Goal: Task Accomplishment & Management: Use online tool/utility

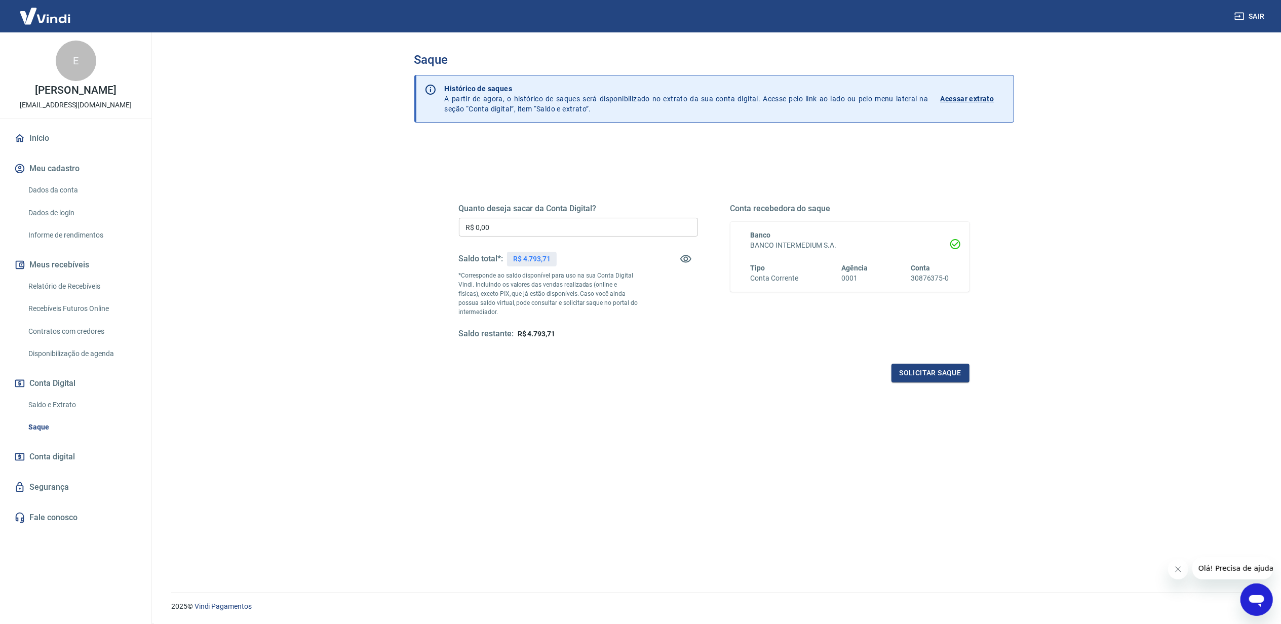
click at [536, 264] on div "R$ 4.793,71" at bounding box center [532, 259] width 50 height 15
copy p "4.793,71"
click at [491, 231] on input "R$ 0,00" at bounding box center [578, 227] width 239 height 19
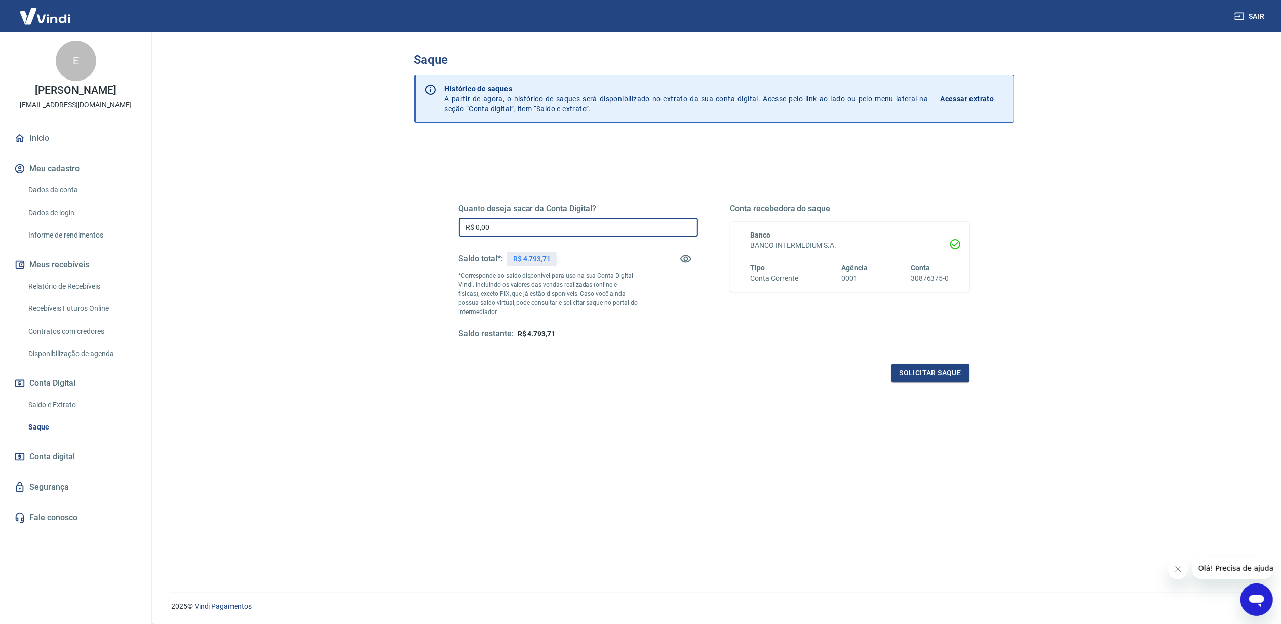
paste input "4.793,71"
type input "R$ 4.793,71"
click at [941, 377] on button "Solicitar saque" at bounding box center [931, 373] width 78 height 19
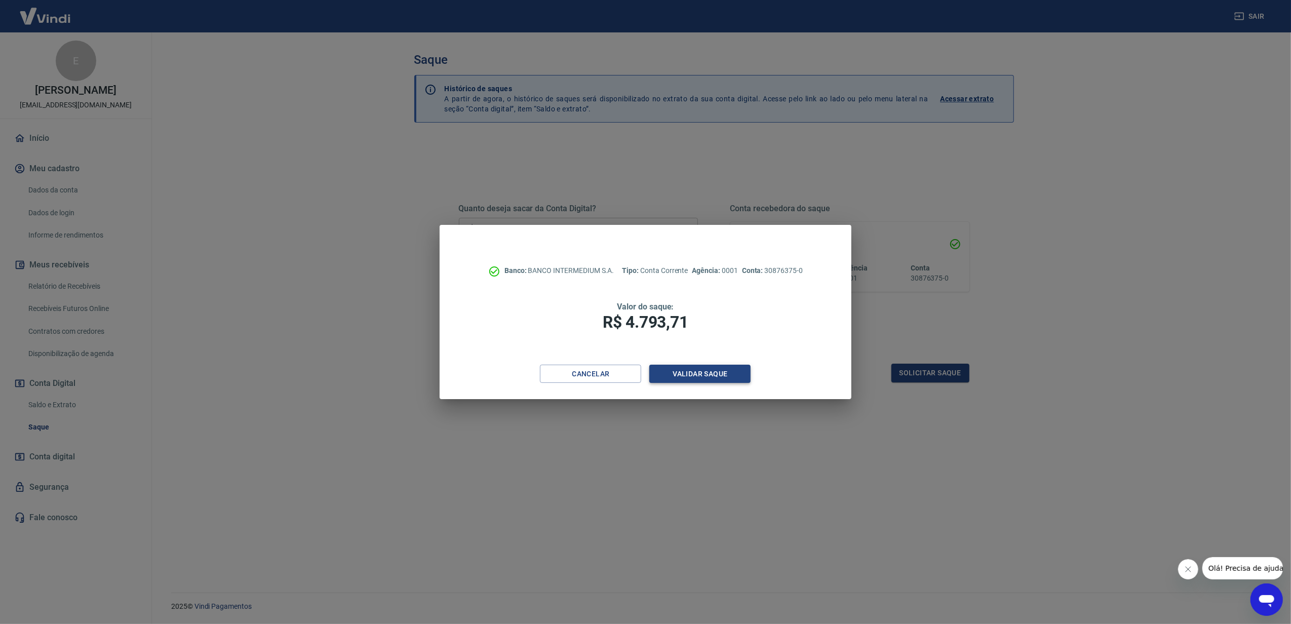
click at [700, 380] on button "Validar saque" at bounding box center [699, 374] width 101 height 19
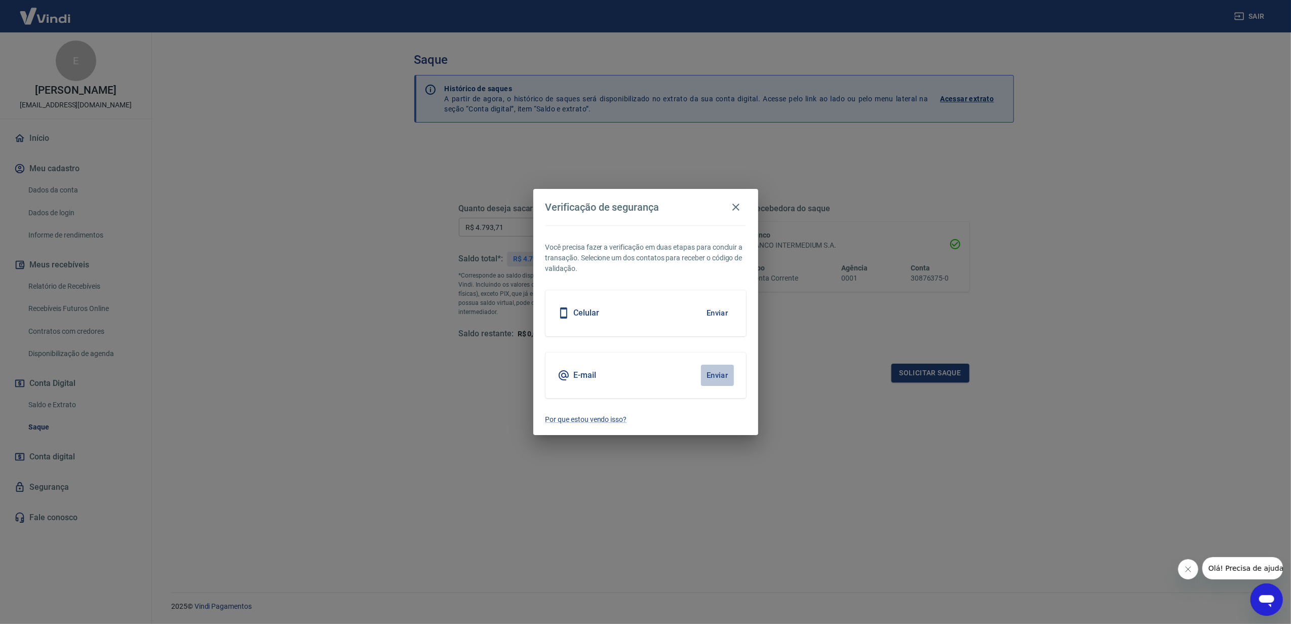
click at [706, 369] on button "Enviar" at bounding box center [717, 375] width 33 height 21
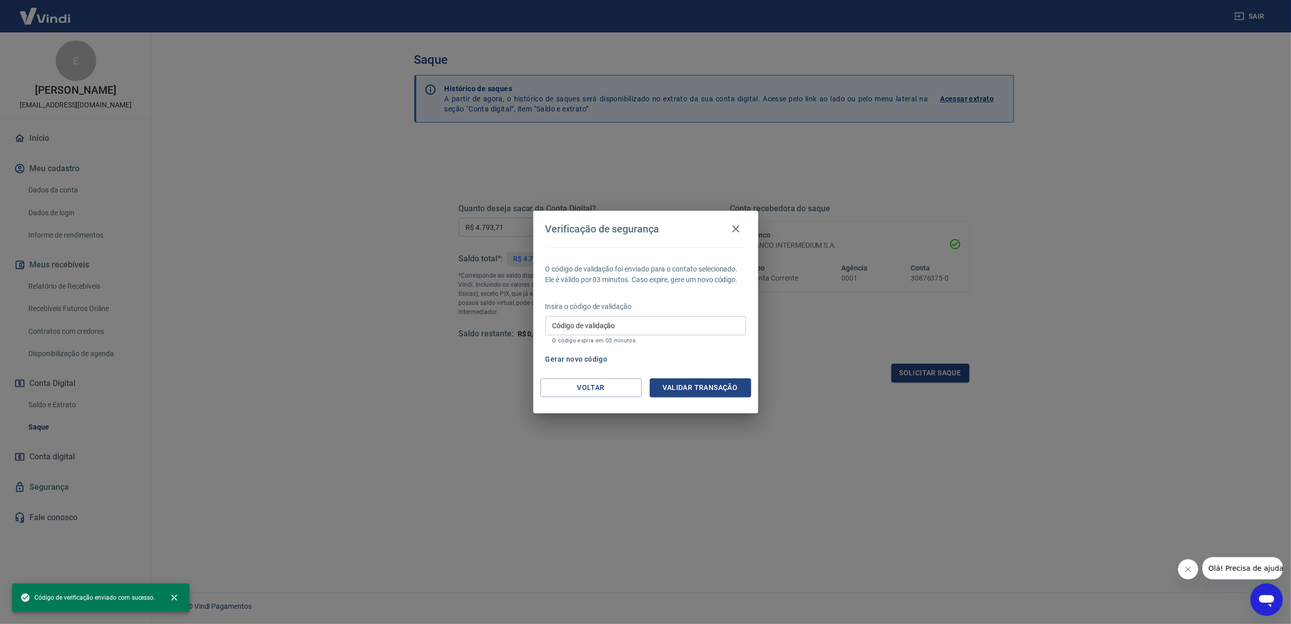
click at [718, 321] on input "Código de validação" at bounding box center [646, 325] width 201 height 19
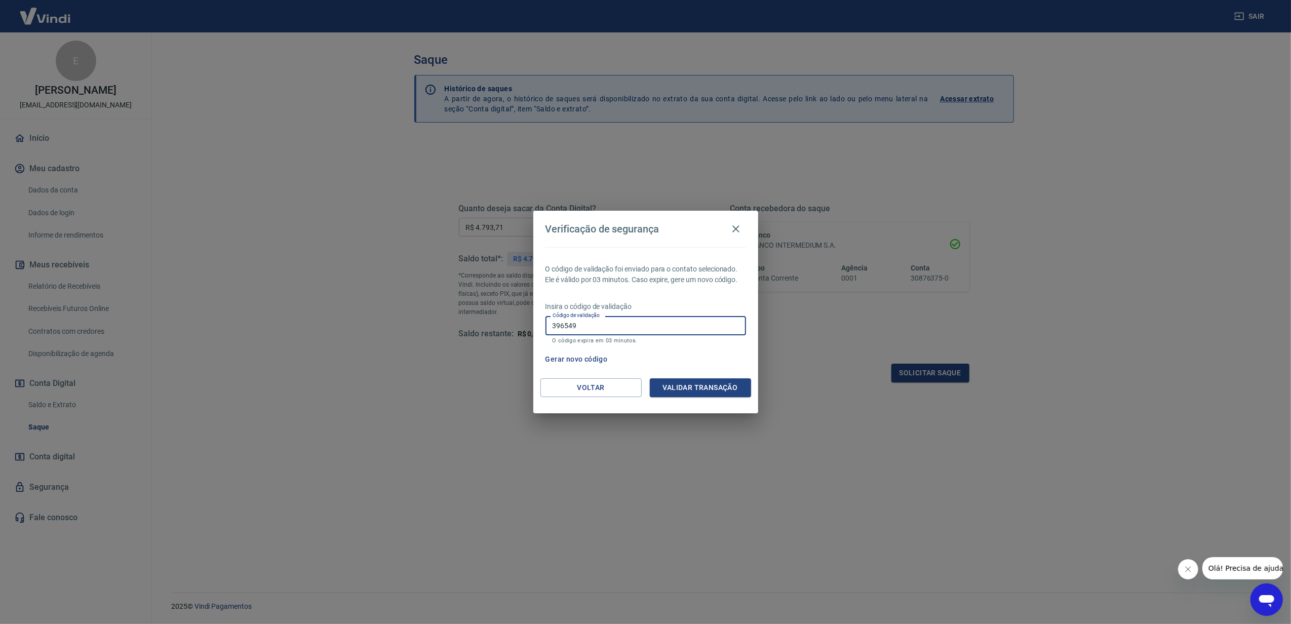
type input "396549"
click at [733, 394] on button "Validar transação" at bounding box center [700, 387] width 101 height 19
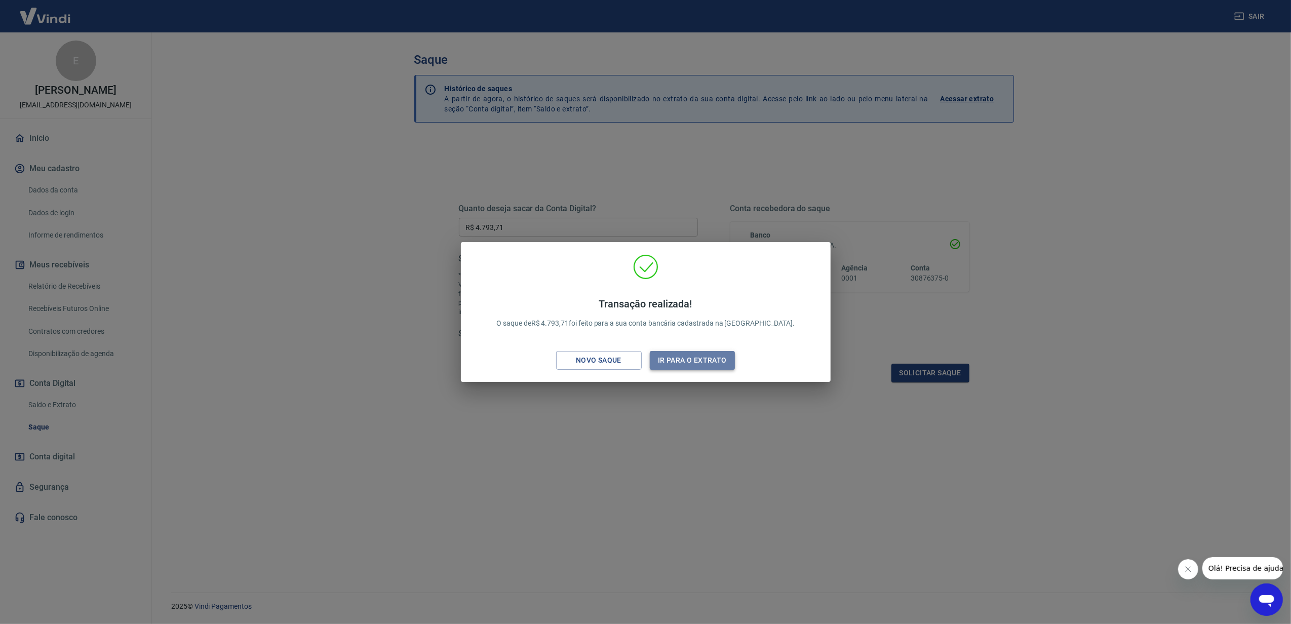
click at [709, 356] on button "Ir para o extrato" at bounding box center [693, 360] width 86 height 19
